Goal: Task Accomplishment & Management: Complete application form

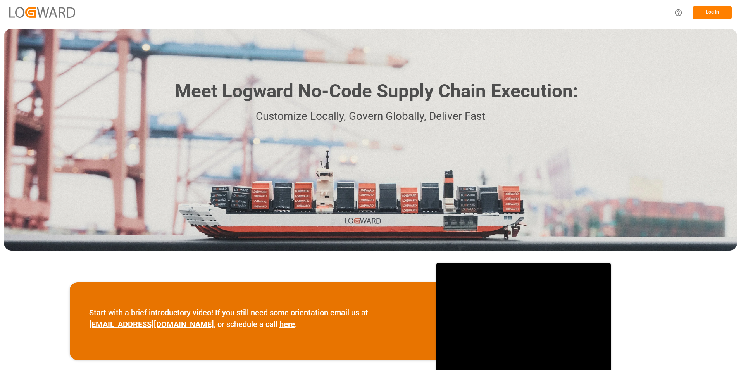
click at [713, 11] on button "Log In" at bounding box center [712, 13] width 39 height 14
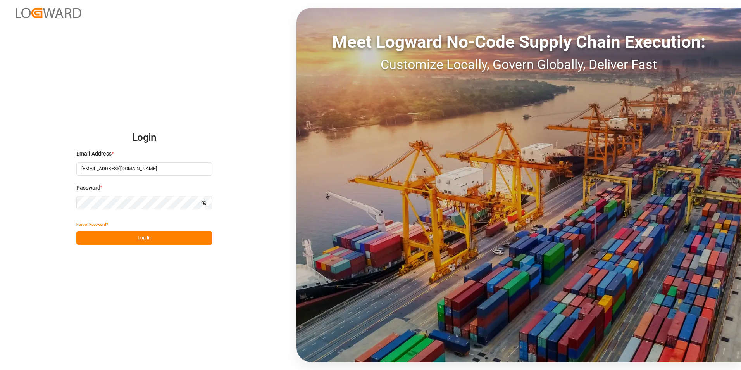
click at [122, 236] on button "Log In" at bounding box center [144, 238] width 136 height 14
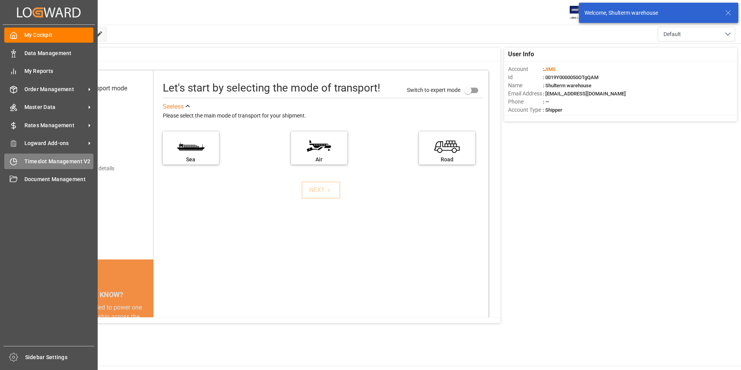
click at [19, 158] on div "Timeslot Management V2 Timeslot Management V2" at bounding box center [48, 160] width 89 height 15
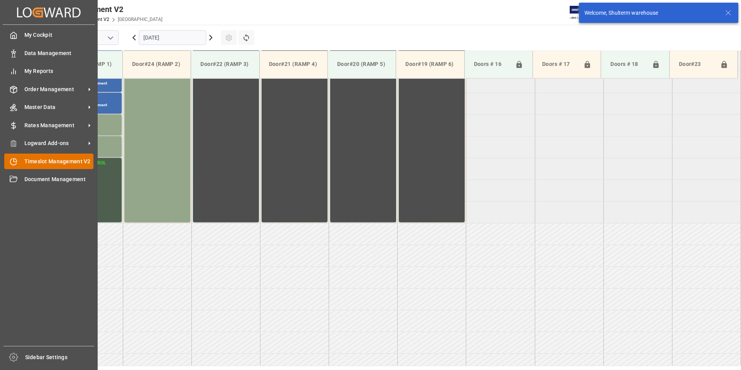
scroll to position [386, 0]
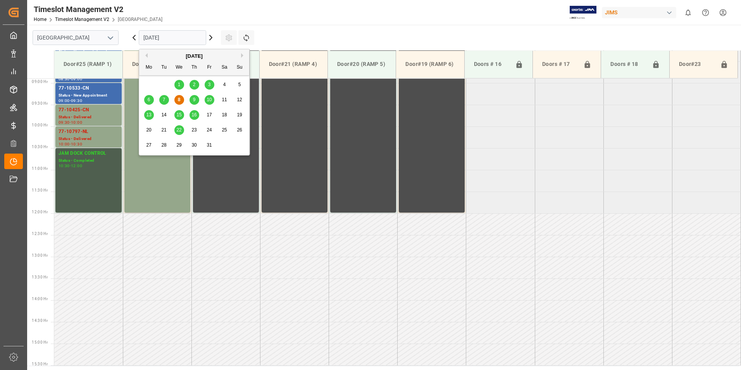
click at [157, 37] on input "[DATE]" at bounding box center [172, 37] width 67 height 15
click at [194, 100] on span "9" at bounding box center [194, 99] width 3 height 5
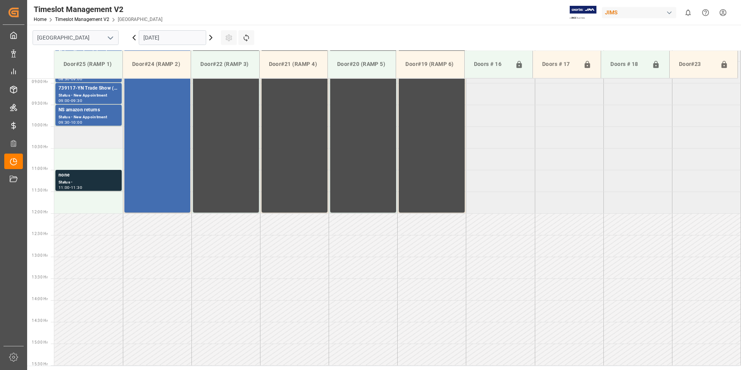
click at [90, 134] on td at bounding box center [88, 137] width 69 height 22
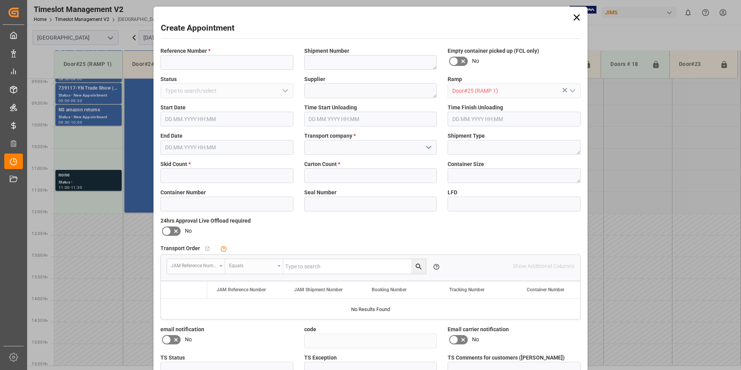
type input "[DATE] 10:00"
type input "[DATE] 10:30"
click at [200, 60] on input at bounding box center [226, 62] width 133 height 15
type input "77-10438-cn"
click at [185, 174] on input "text" at bounding box center [226, 175] width 133 height 15
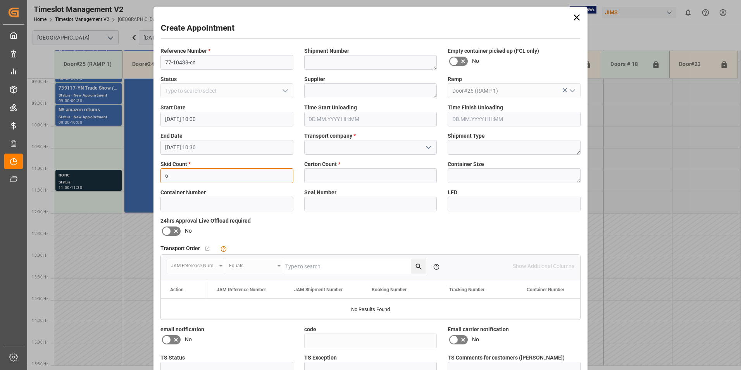
type input "6"
click at [336, 141] on input at bounding box center [370, 147] width 133 height 15
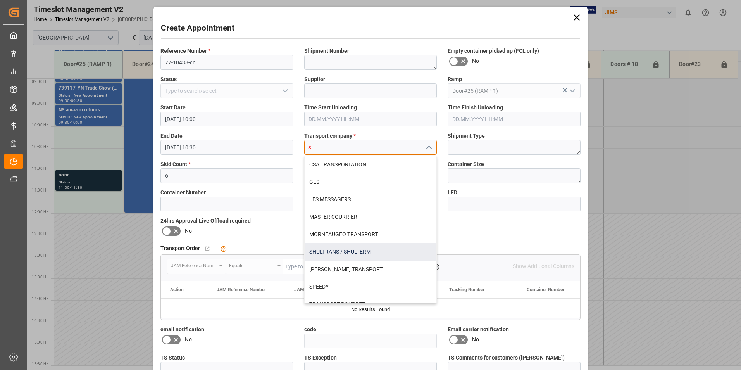
click at [324, 255] on div "SHULTRANS / SHULTERM" at bounding box center [371, 251] width 132 height 17
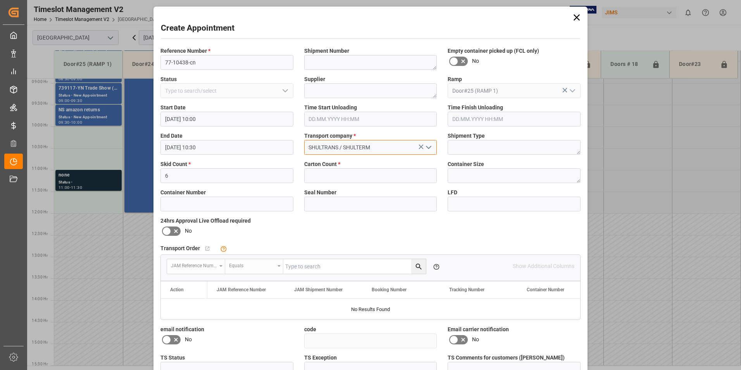
type input "SHULTRANS / SHULTERM"
click at [339, 176] on input "text" at bounding box center [370, 175] width 133 height 15
type input "993"
click at [167, 230] on icon at bounding box center [166, 230] width 5 height 3
click at [0, 0] on input "checkbox" at bounding box center [0, 0] width 0 height 0
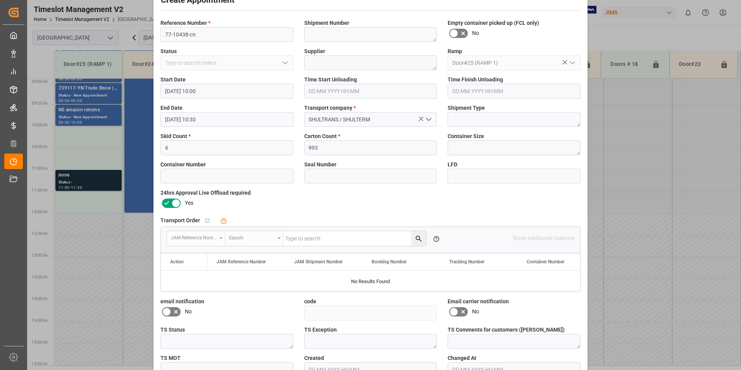
scroll to position [74, 0]
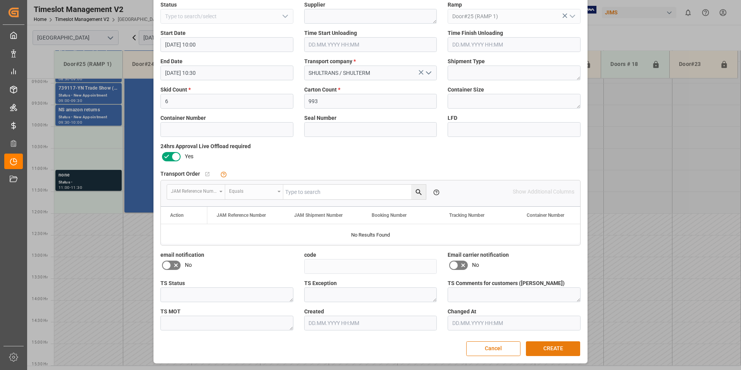
click at [553, 344] on button "CREATE" at bounding box center [553, 348] width 54 height 15
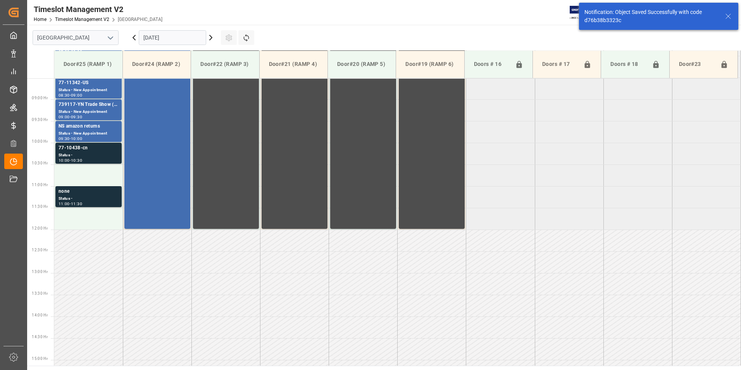
scroll to position [386, 0]
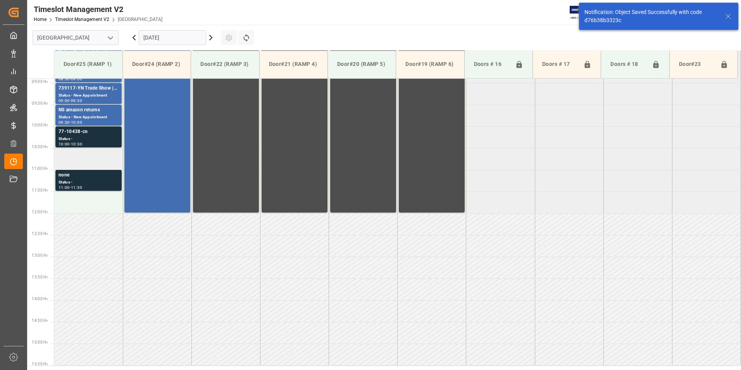
click at [89, 157] on td at bounding box center [88, 159] width 69 height 22
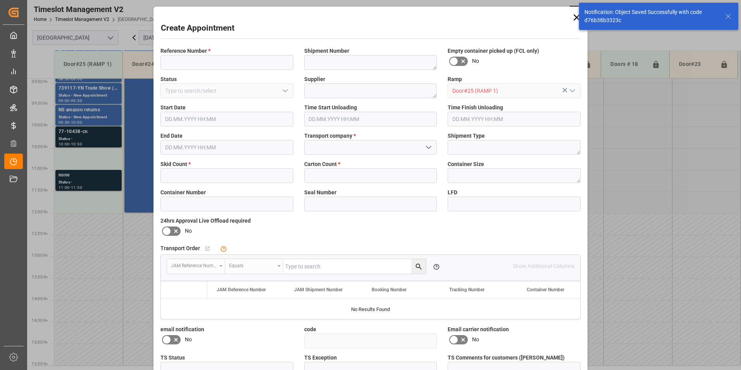
type input "[DATE] 10:30"
type input "[DATE] 11:00"
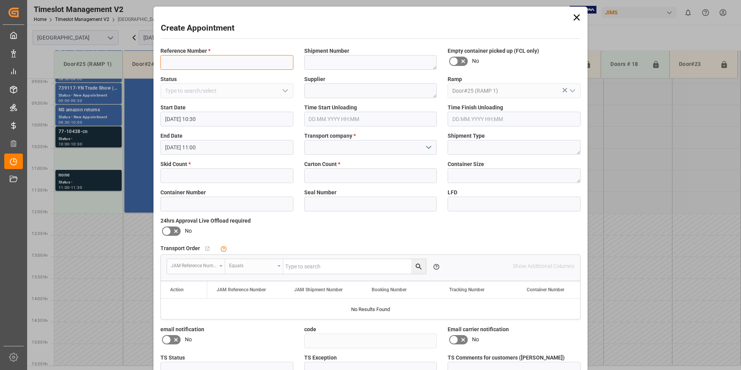
click at [226, 60] on input at bounding box center [226, 62] width 133 height 15
type input "77-10636-cn"
click at [236, 174] on input "text" at bounding box center [226, 175] width 133 height 15
type input "9"
click at [345, 150] on input at bounding box center [370, 147] width 133 height 15
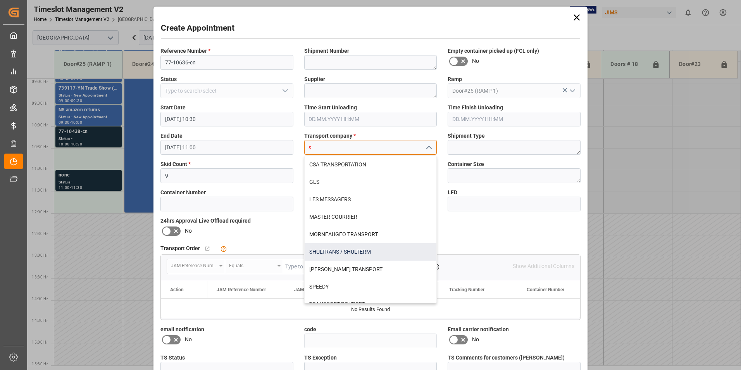
click at [323, 250] on div "SHULTRANS / SHULTERM" at bounding box center [371, 251] width 132 height 17
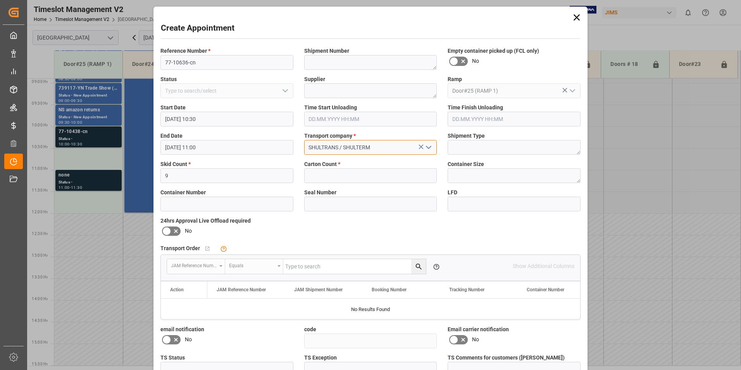
type input "SHULTRANS / SHULTERM"
click at [337, 178] on input "text" at bounding box center [370, 175] width 133 height 15
type input "291"
click at [167, 226] on label at bounding box center [171, 231] width 22 height 12
click at [0, 0] on input "checkbox" at bounding box center [0, 0] width 0 height 0
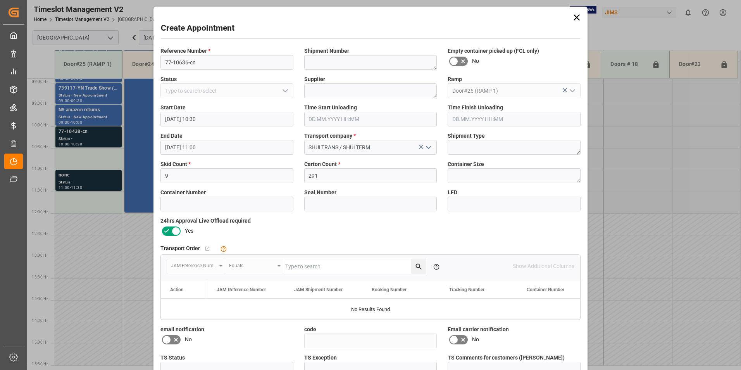
click at [169, 232] on icon at bounding box center [166, 230] width 9 height 9
click at [0, 0] on input "checkbox" at bounding box center [0, 0] width 0 height 0
click at [172, 231] on icon at bounding box center [175, 230] width 9 height 9
click at [0, 0] on input "checkbox" at bounding box center [0, 0] width 0 height 0
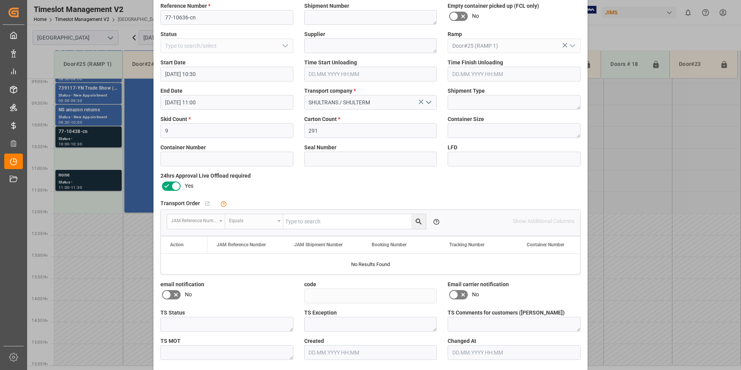
scroll to position [74, 0]
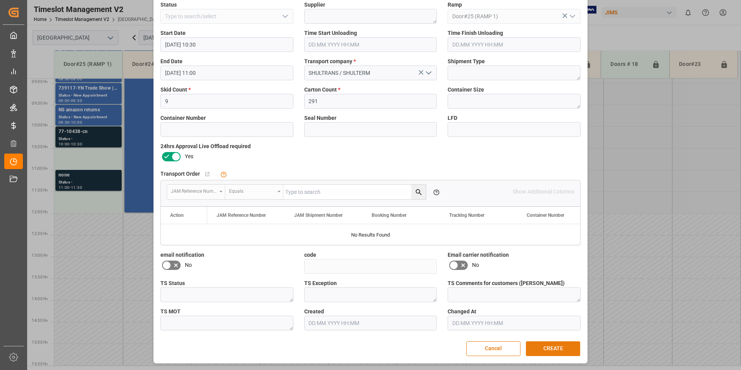
click at [546, 348] on button "CREATE" at bounding box center [553, 348] width 54 height 15
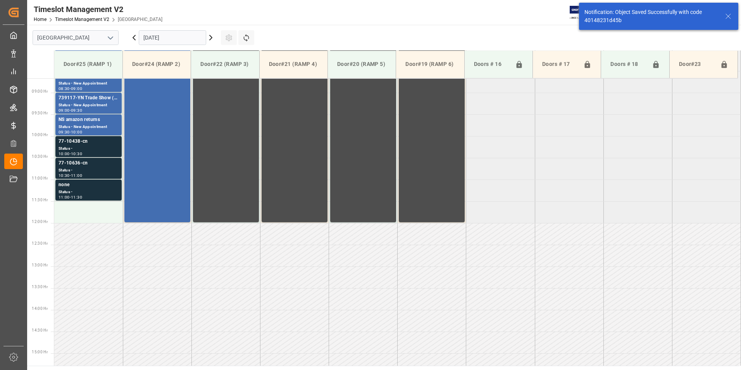
scroll to position [386, 0]
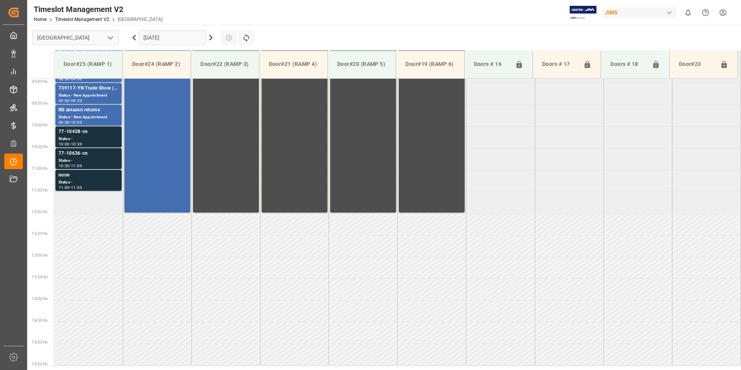
click at [75, 205] on td at bounding box center [88, 202] width 69 height 22
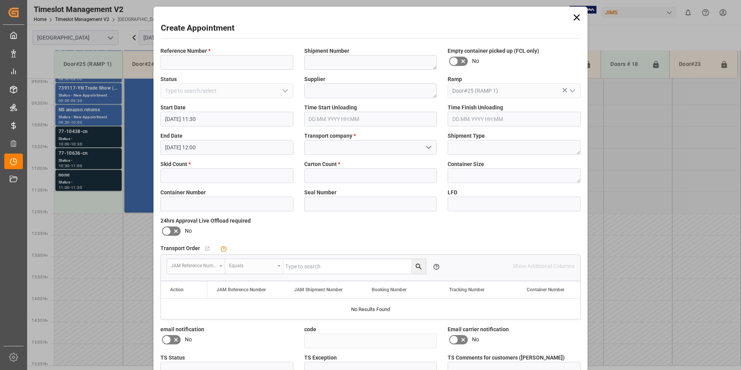
type input "[DATE] 11:30"
type input "[DATE] 12:00"
click at [248, 64] on input at bounding box center [226, 62] width 133 height 15
type input "7710538-cn"
click at [271, 172] on input "text" at bounding box center [226, 175] width 133 height 15
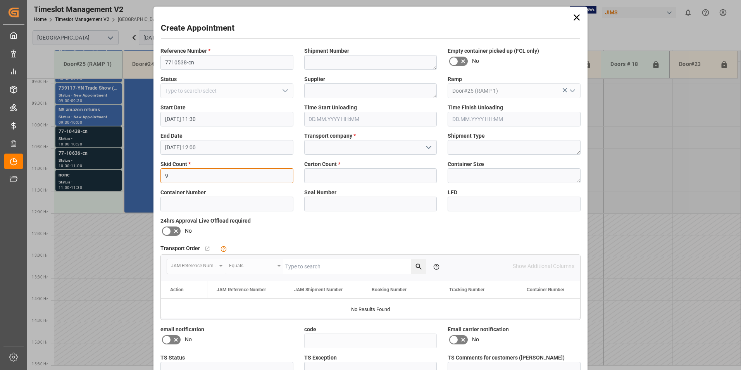
type input "9"
click at [340, 148] on input at bounding box center [370, 147] width 133 height 15
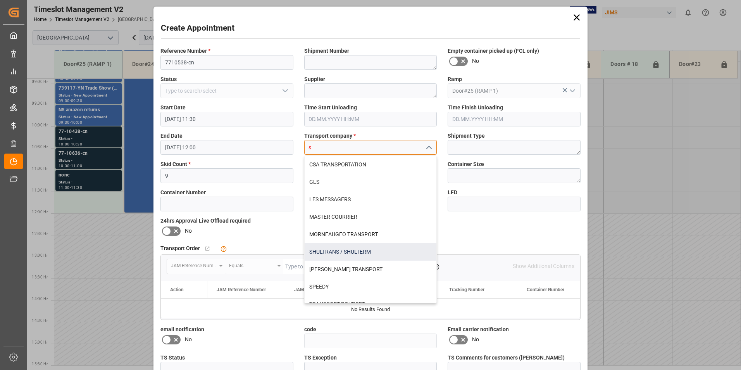
click at [320, 251] on div "SHULTRANS / SHULTERM" at bounding box center [371, 251] width 132 height 17
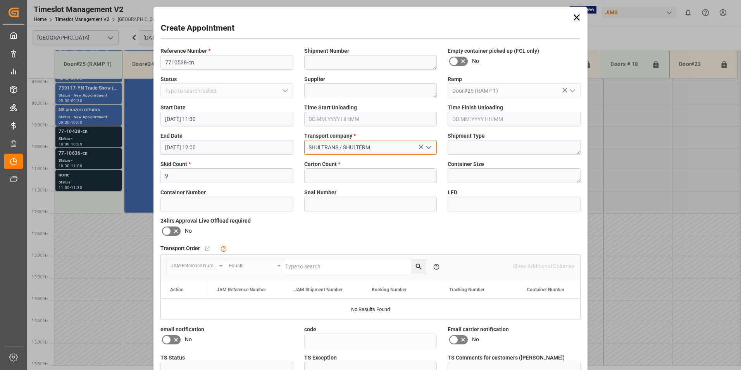
type input "SHULTRANS / SHULTERM"
click at [338, 174] on input "text" at bounding box center [370, 175] width 133 height 15
type input "366"
click at [167, 231] on icon at bounding box center [166, 230] width 9 height 9
click at [0, 0] on input "checkbox" at bounding box center [0, 0] width 0 height 0
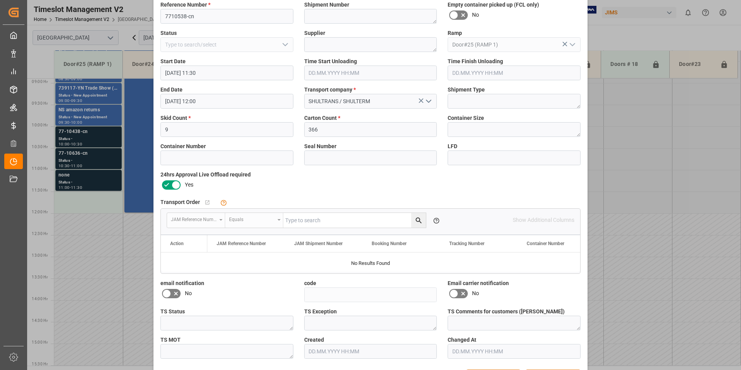
scroll to position [74, 0]
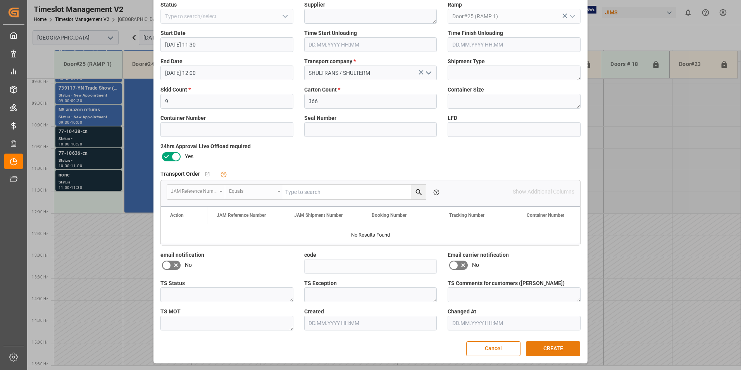
click at [562, 346] on button "CREATE" at bounding box center [553, 348] width 54 height 15
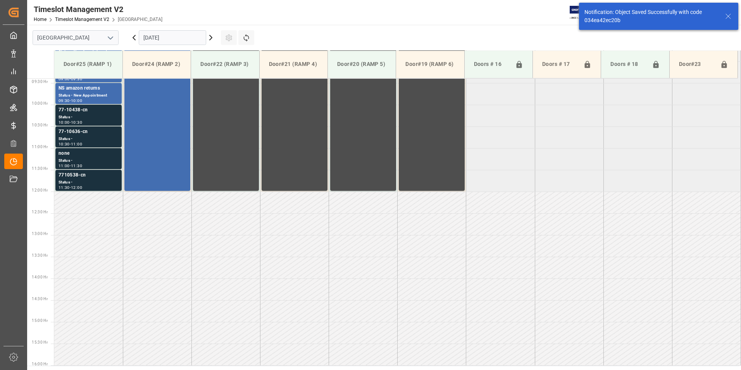
scroll to position [429, 0]
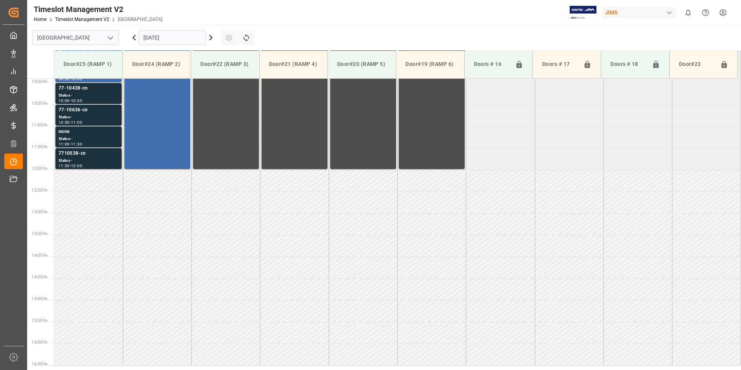
click at [159, 36] on input "[DATE]" at bounding box center [172, 37] width 67 height 15
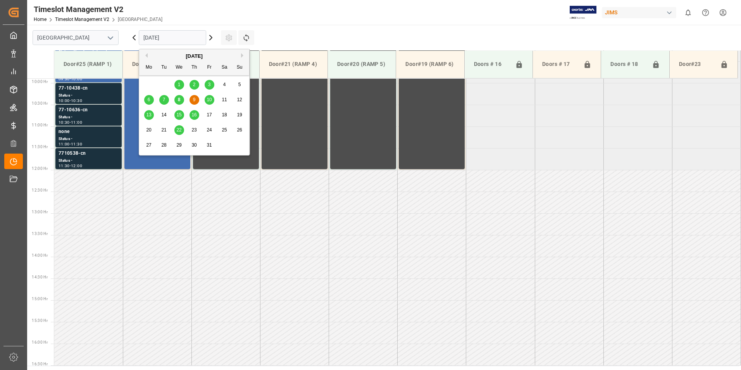
click at [207, 98] on span "10" at bounding box center [209, 99] width 5 height 5
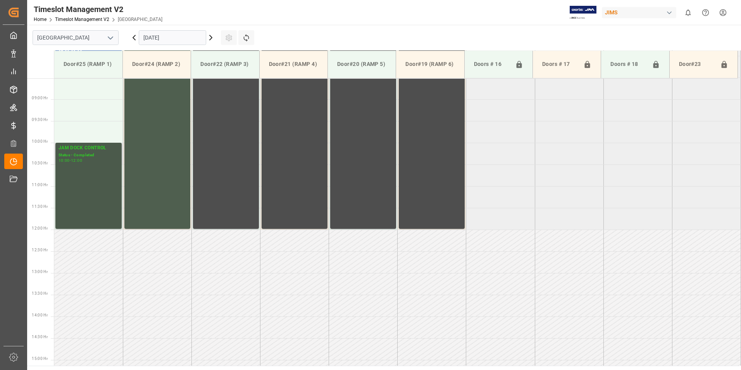
scroll to position [386, 0]
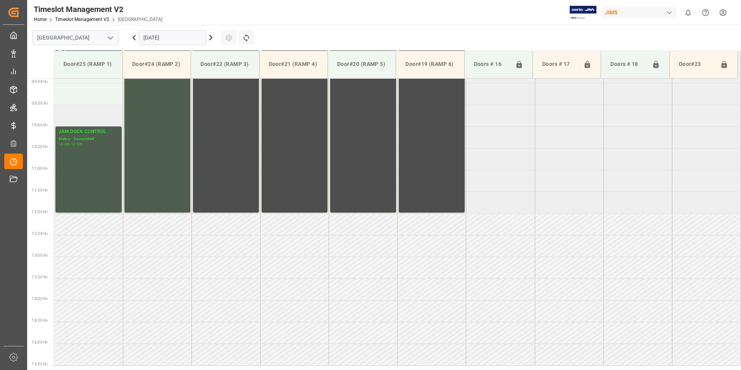
click at [107, 106] on td at bounding box center [88, 116] width 69 height 22
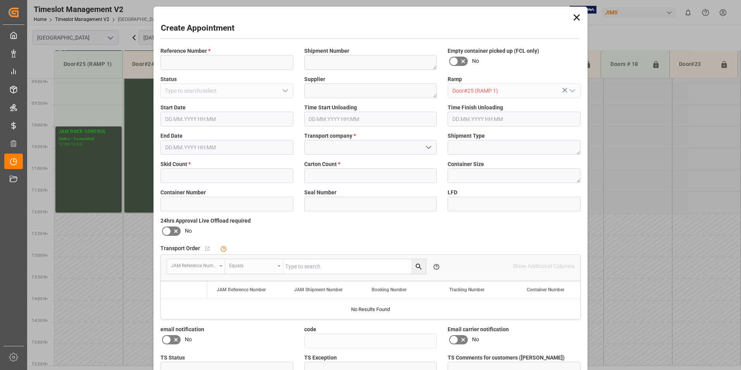
type input "[DATE] 09:30"
type input "[DATE] 10:00"
click at [205, 60] on input at bounding box center [226, 62] width 133 height 15
type input "77-9710-cn"
click at [267, 171] on input "text" at bounding box center [226, 175] width 133 height 15
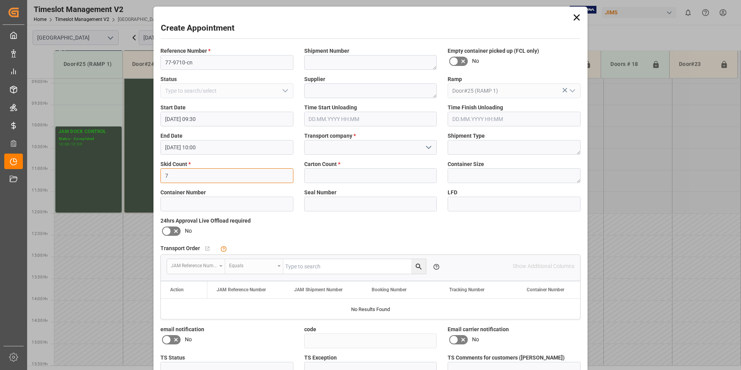
type input "7"
click at [410, 178] on input "text" at bounding box center [370, 175] width 133 height 15
type input "7"
click at [368, 152] on input at bounding box center [370, 147] width 133 height 15
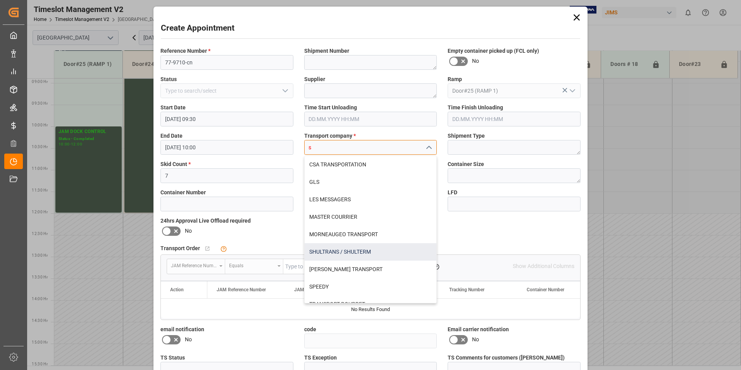
click at [341, 249] on div "SHULTRANS / SHULTERM" at bounding box center [371, 251] width 132 height 17
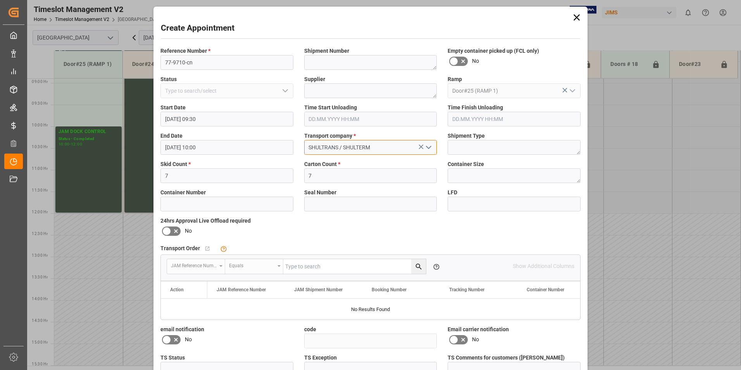
type input "SHULTRANS / SHULTERM"
click at [171, 228] on icon at bounding box center [175, 230] width 9 height 9
click at [0, 0] on input "checkbox" at bounding box center [0, 0] width 0 height 0
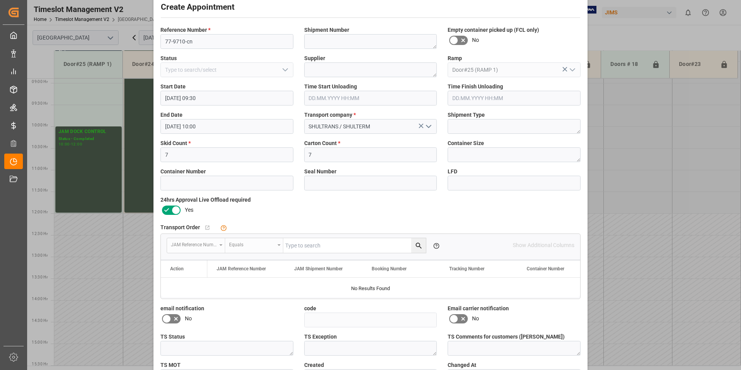
scroll to position [74, 0]
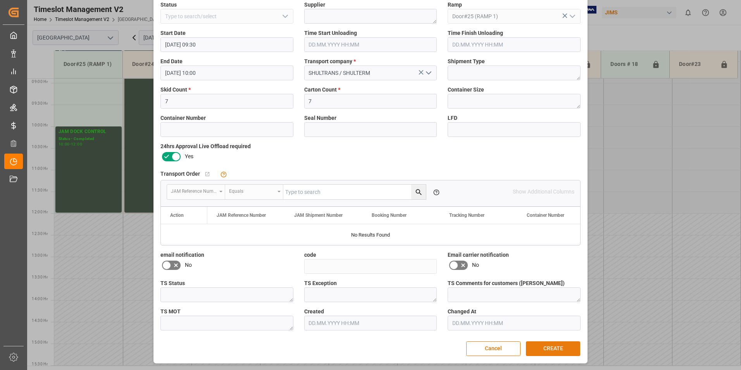
click at [549, 345] on button "CREATE" at bounding box center [553, 348] width 54 height 15
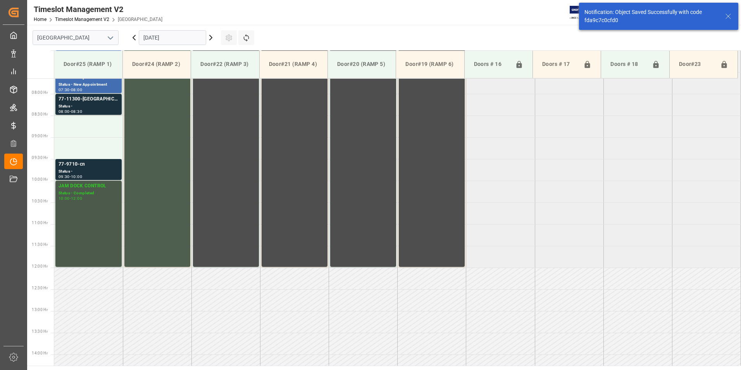
scroll to position [343, 0]
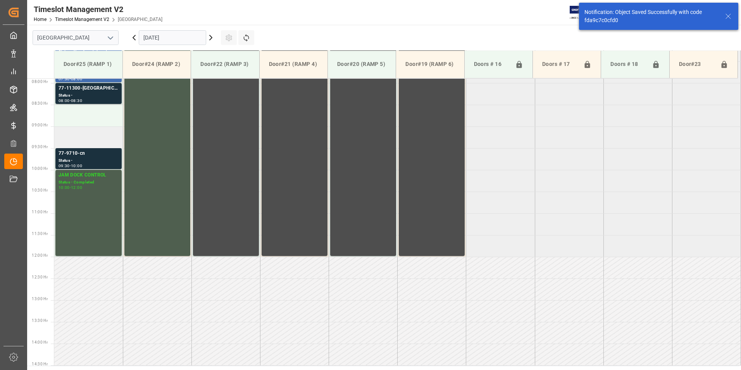
click at [77, 139] on td at bounding box center [88, 137] width 69 height 22
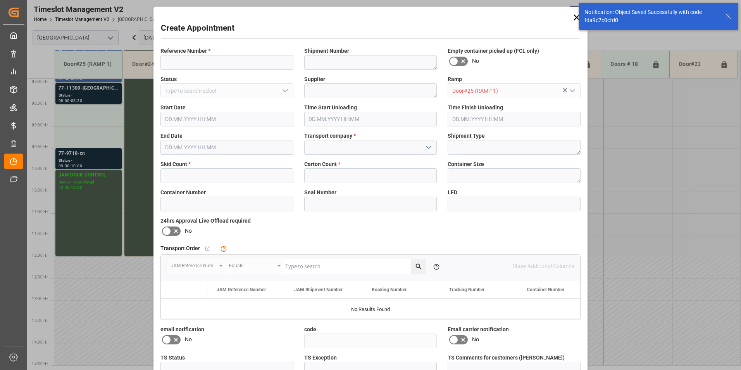
type input "[DATE] 09:00"
type input "[DATE] 09:30"
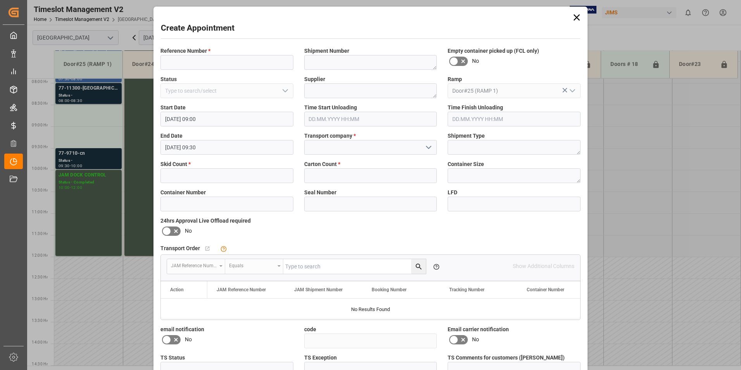
drag, startPoint x: 171, startPoint y: 70, endPoint x: 179, endPoint y: 61, distance: 11.3
click at [176, 64] on div "Reference Number *" at bounding box center [227, 58] width 144 height 28
click at [179, 61] on input at bounding box center [226, 62] width 133 height 15
type input "77-10660-cm"
click at [188, 167] on span "*" at bounding box center [189, 164] width 2 height 6
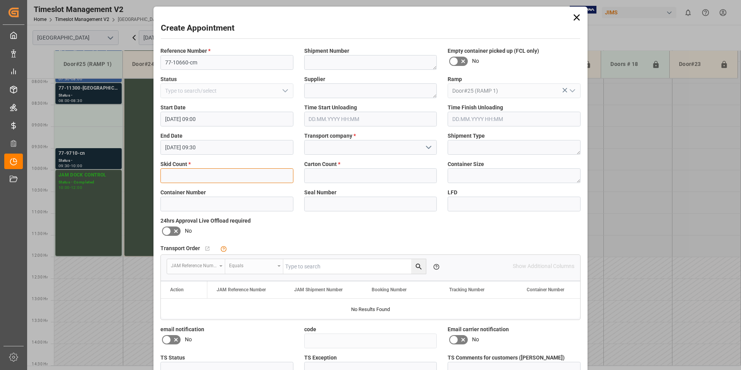
click at [186, 172] on input "text" at bounding box center [226, 175] width 133 height 15
type input "2"
click at [358, 144] on input at bounding box center [370, 147] width 133 height 15
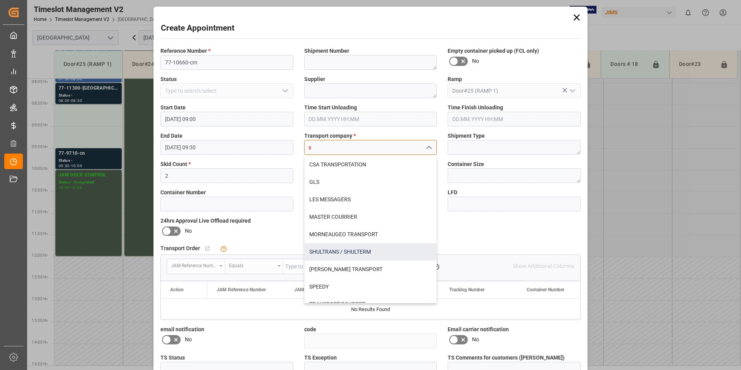
click at [321, 251] on div "SHULTRANS / SHULTERM" at bounding box center [371, 251] width 132 height 17
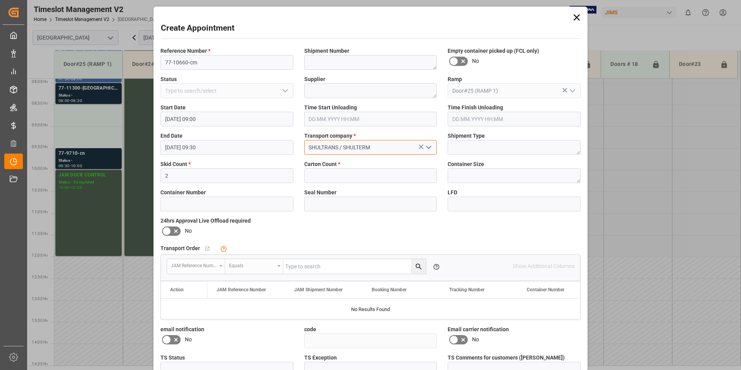
type input "SHULTRANS / SHULTERM"
click at [341, 177] on input "text" at bounding box center [370, 175] width 133 height 15
type input "9"
click at [174, 233] on icon at bounding box center [175, 230] width 9 height 9
click at [0, 0] on input "checkbox" at bounding box center [0, 0] width 0 height 0
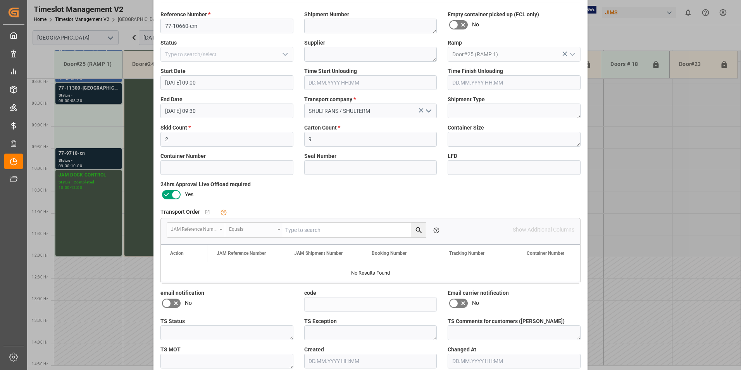
scroll to position [74, 0]
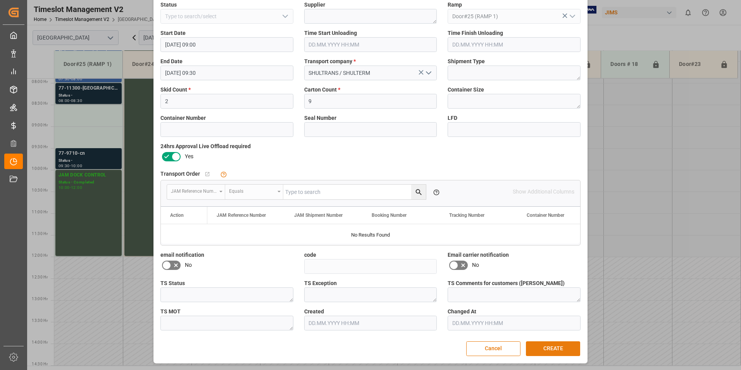
click at [556, 346] on button "CREATE" at bounding box center [553, 348] width 54 height 15
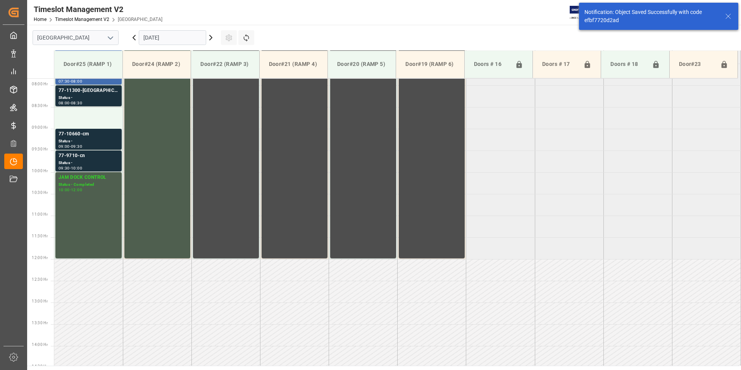
scroll to position [343, 0]
